Goal: Find specific page/section: Find specific page/section

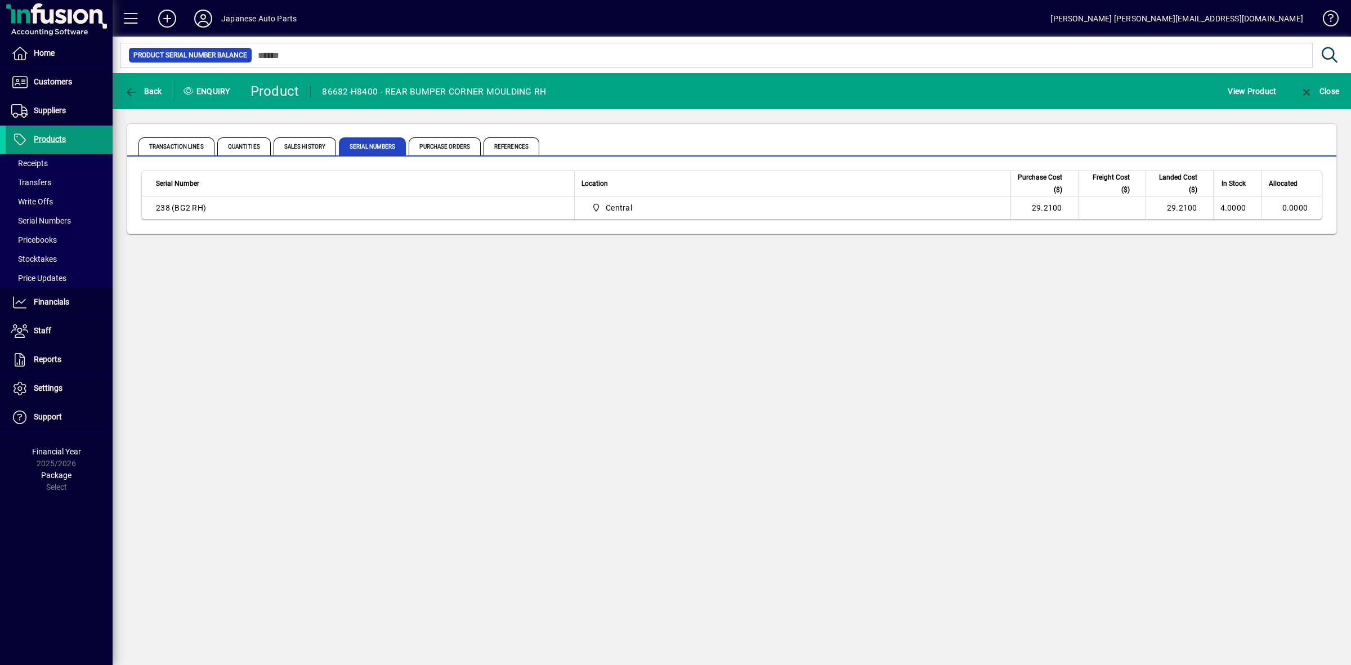
click at [43, 141] on span "Products" at bounding box center [50, 138] width 32 height 9
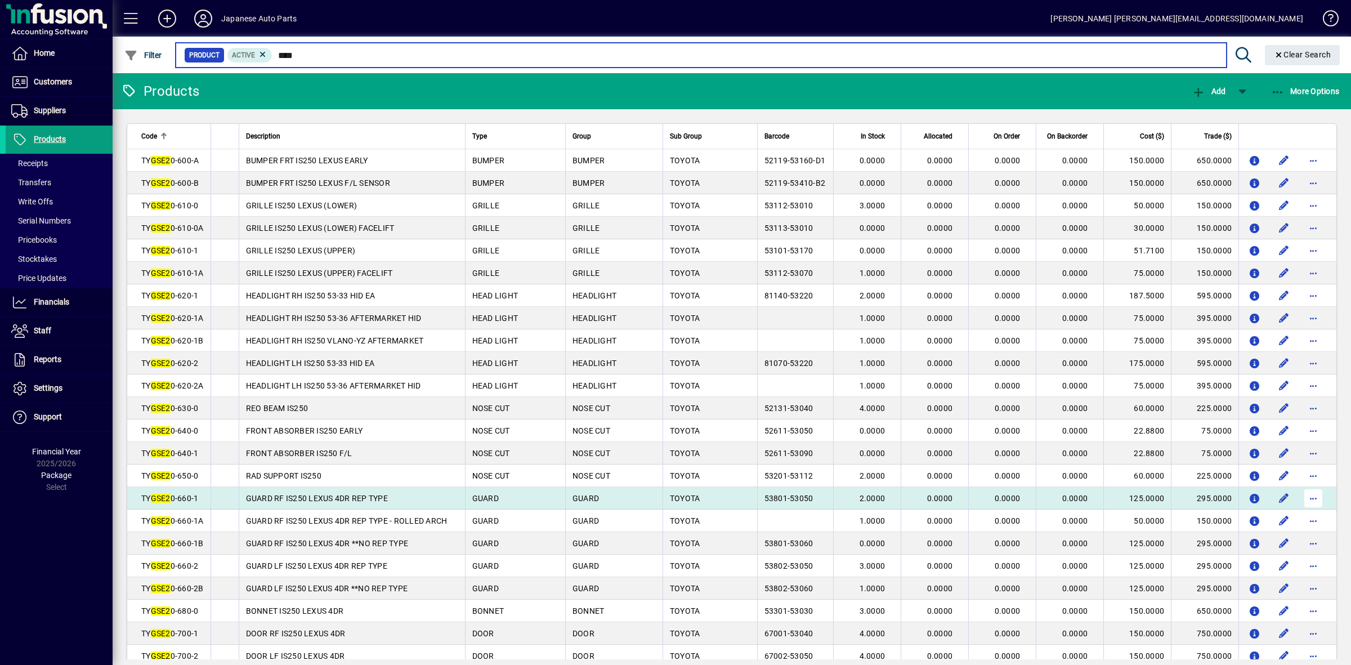
type input "****"
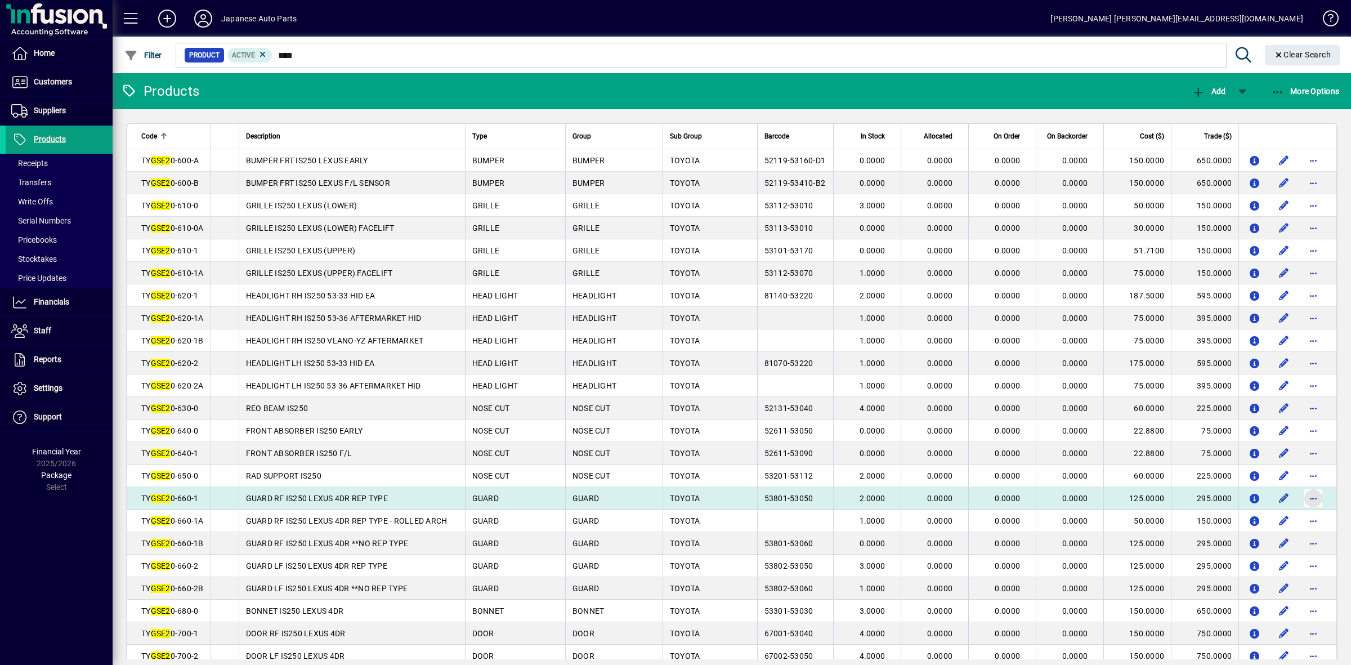
click at [1303, 499] on span "button" at bounding box center [1312, 498] width 27 height 27
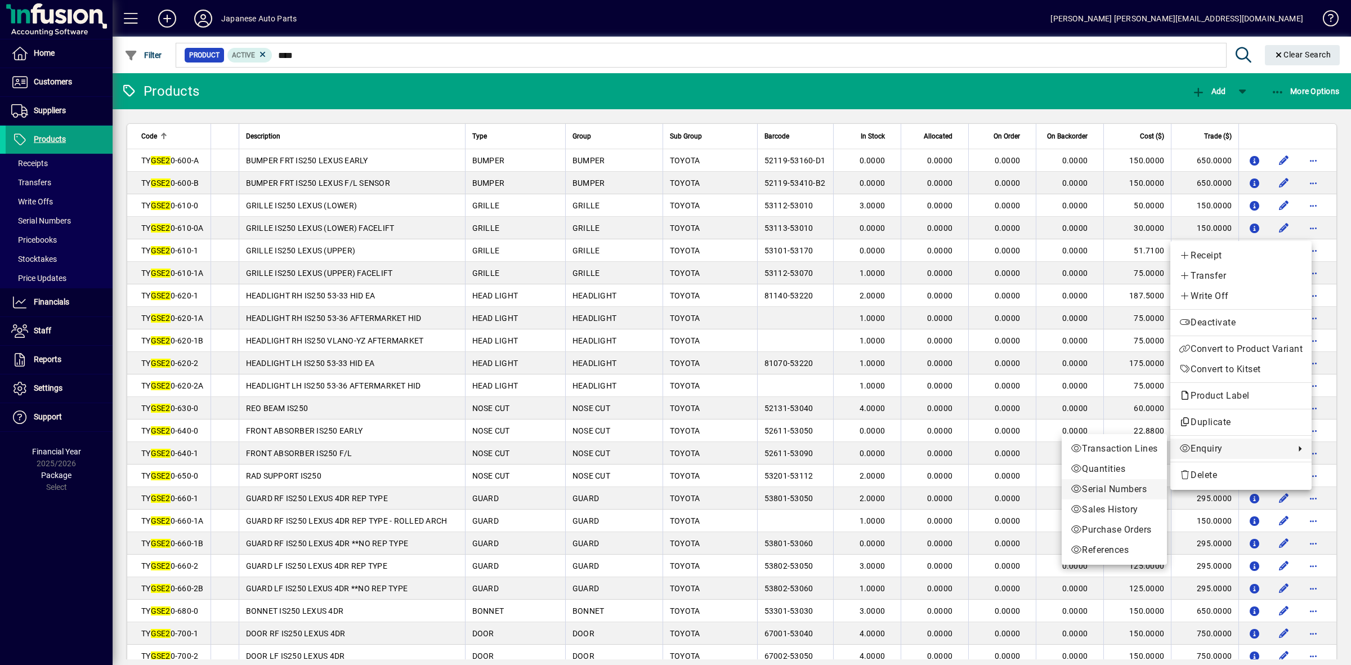
click at [1102, 490] on span "Serial Numbers" at bounding box center [1113, 489] width 87 height 14
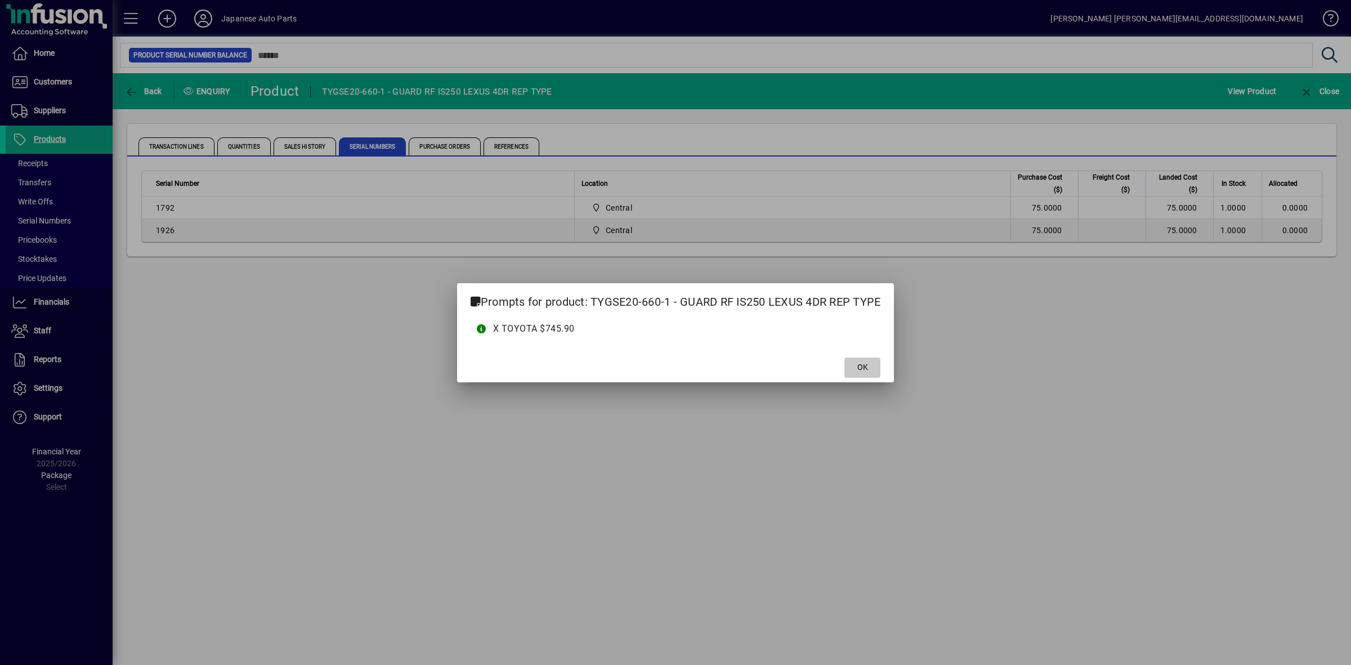
click at [867, 361] on span "OK" at bounding box center [862, 367] width 11 height 12
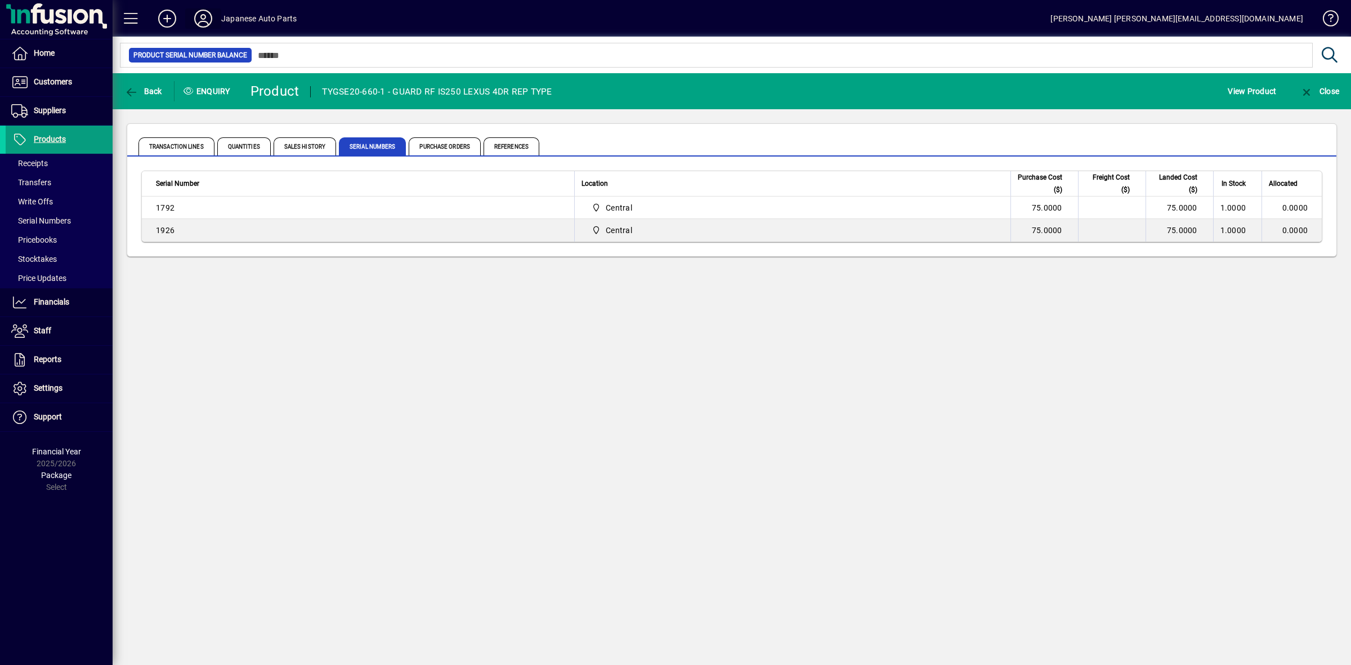
click at [203, 15] on icon at bounding box center [203, 19] width 23 height 18
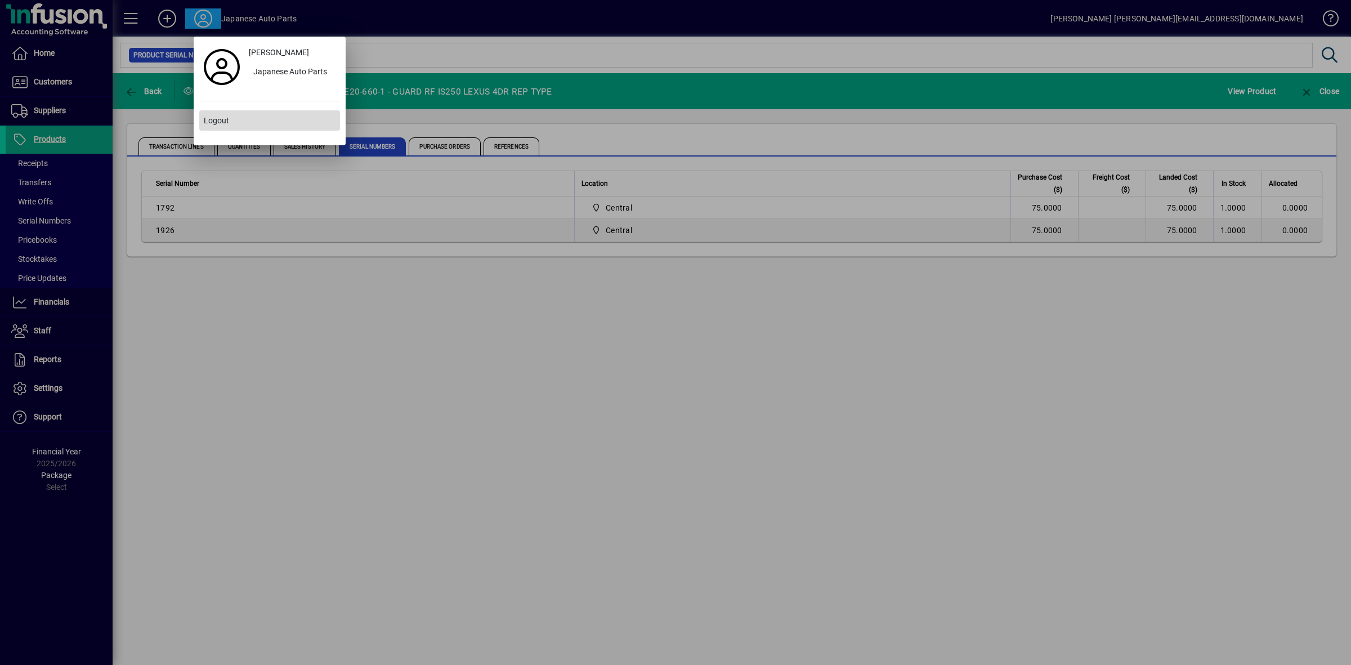
click at [219, 121] on span "Logout" at bounding box center [216, 121] width 25 height 12
